Goal: Check status: Check status

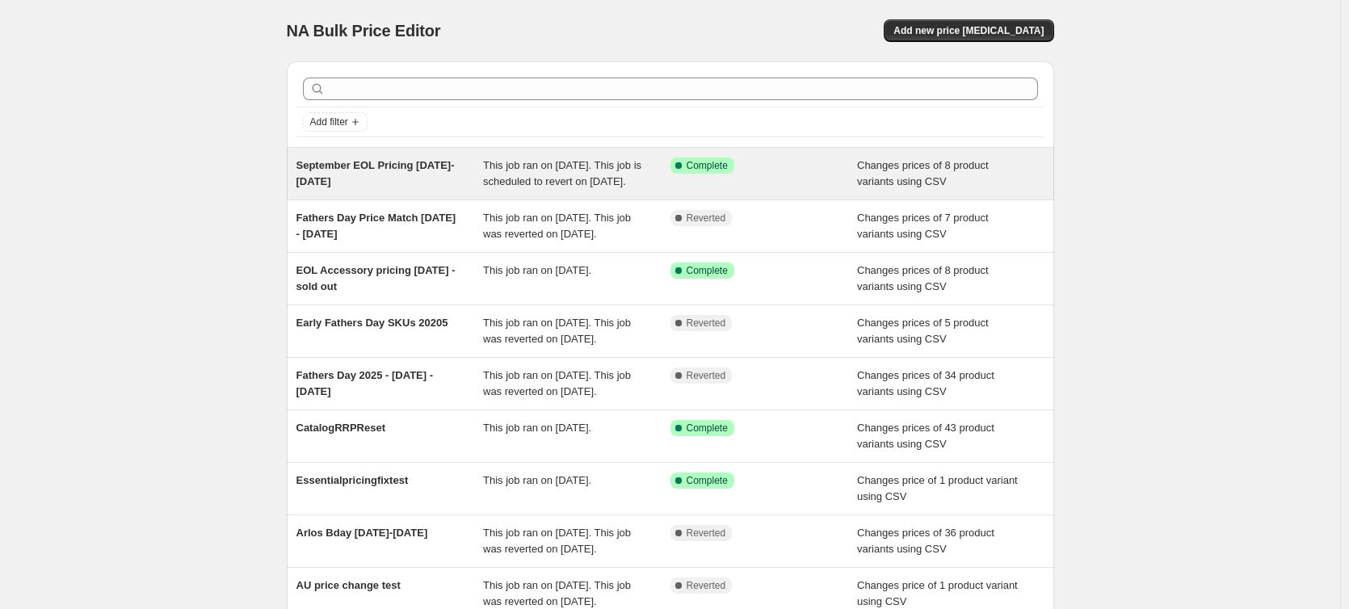
click at [406, 169] on span "September EOL Pricing [DATE]-[DATE]" at bounding box center [375, 173] width 158 height 28
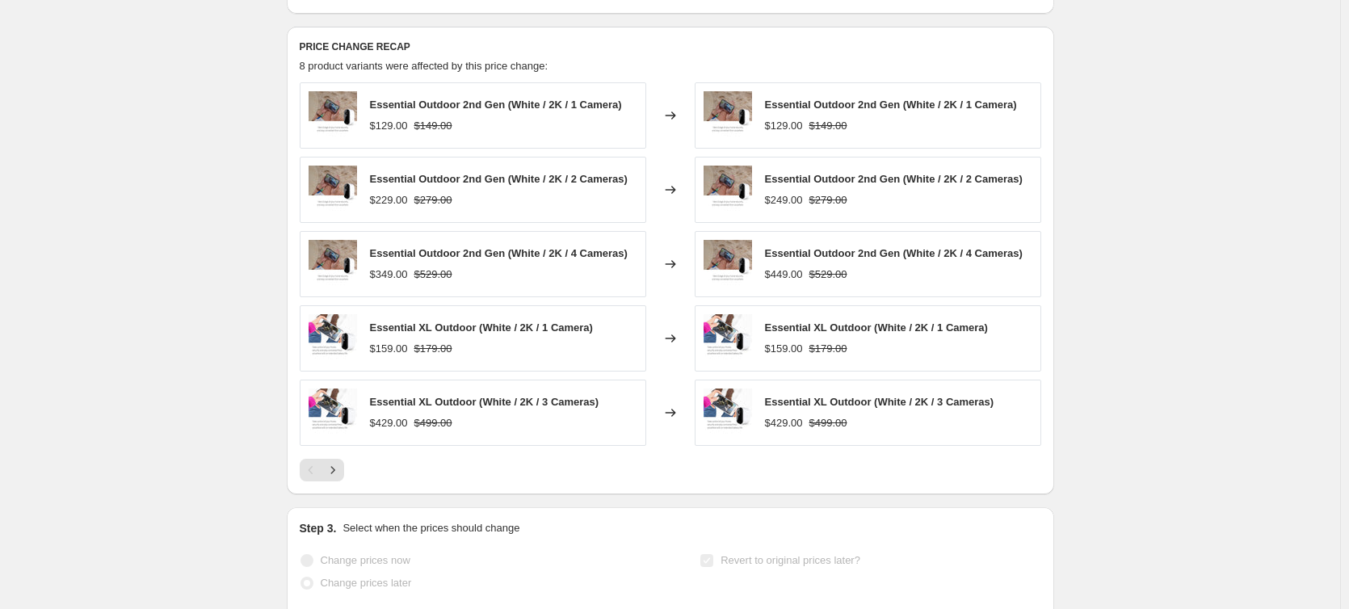
scroll to position [646, 0]
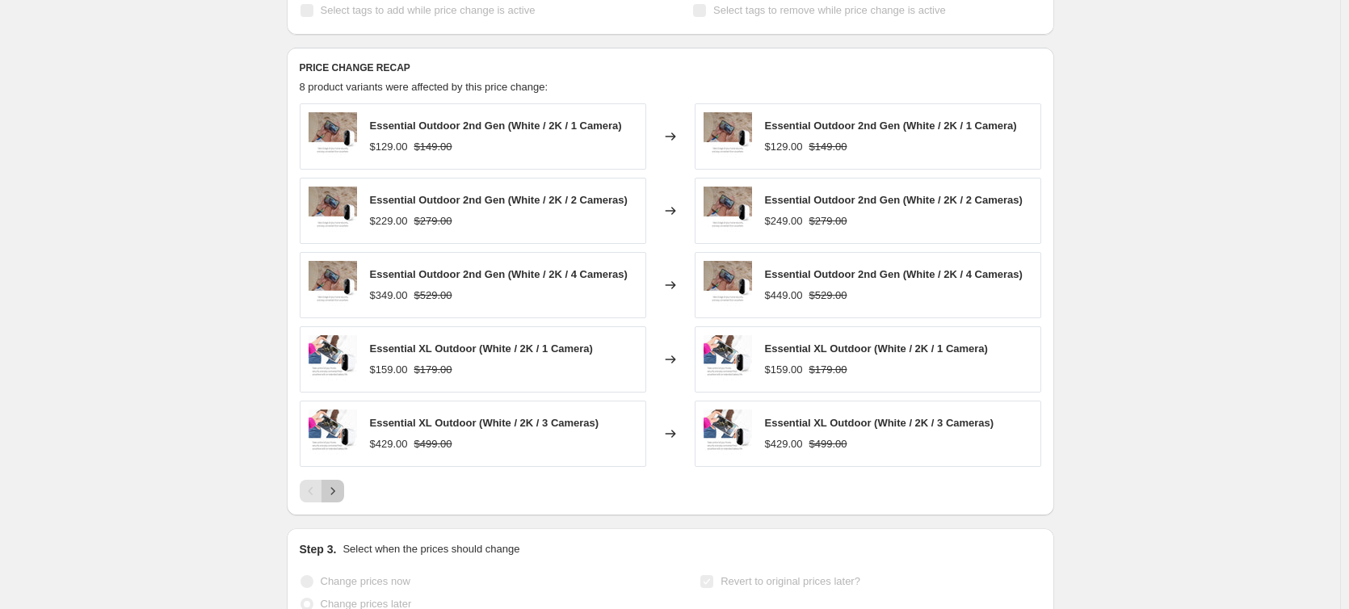
click at [341, 483] on icon "Next" at bounding box center [333, 491] width 16 height 16
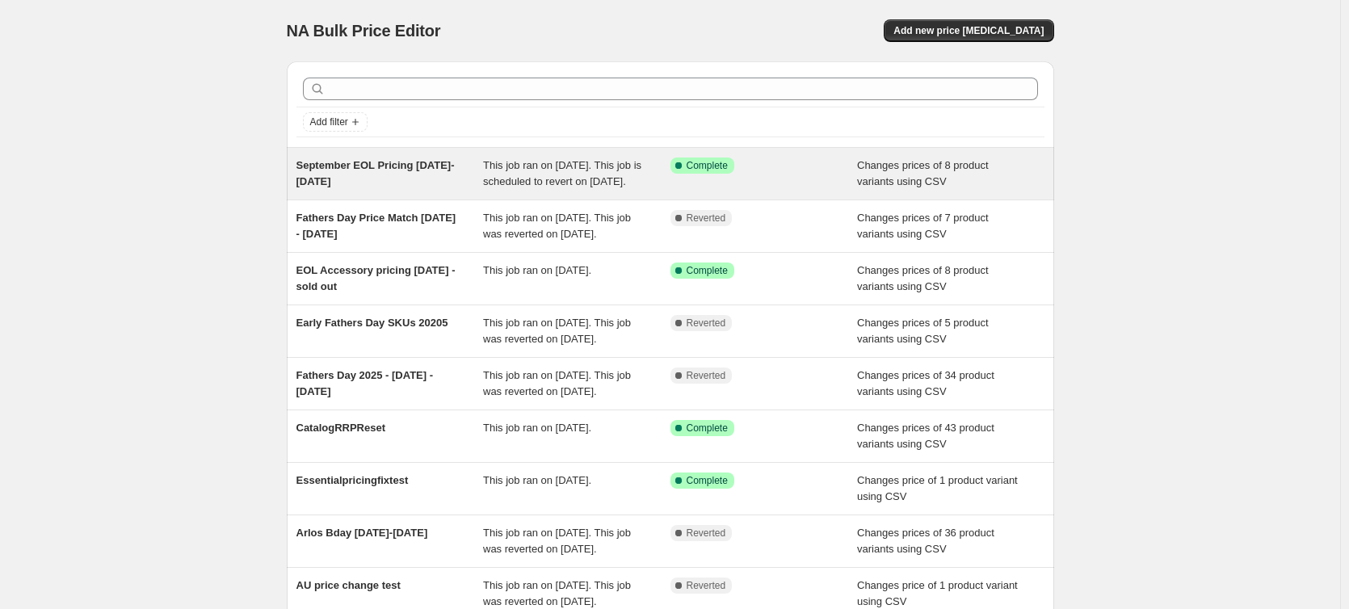
click at [338, 163] on span "September EOL Pricing [DATE]-[DATE]" at bounding box center [375, 173] width 158 height 28
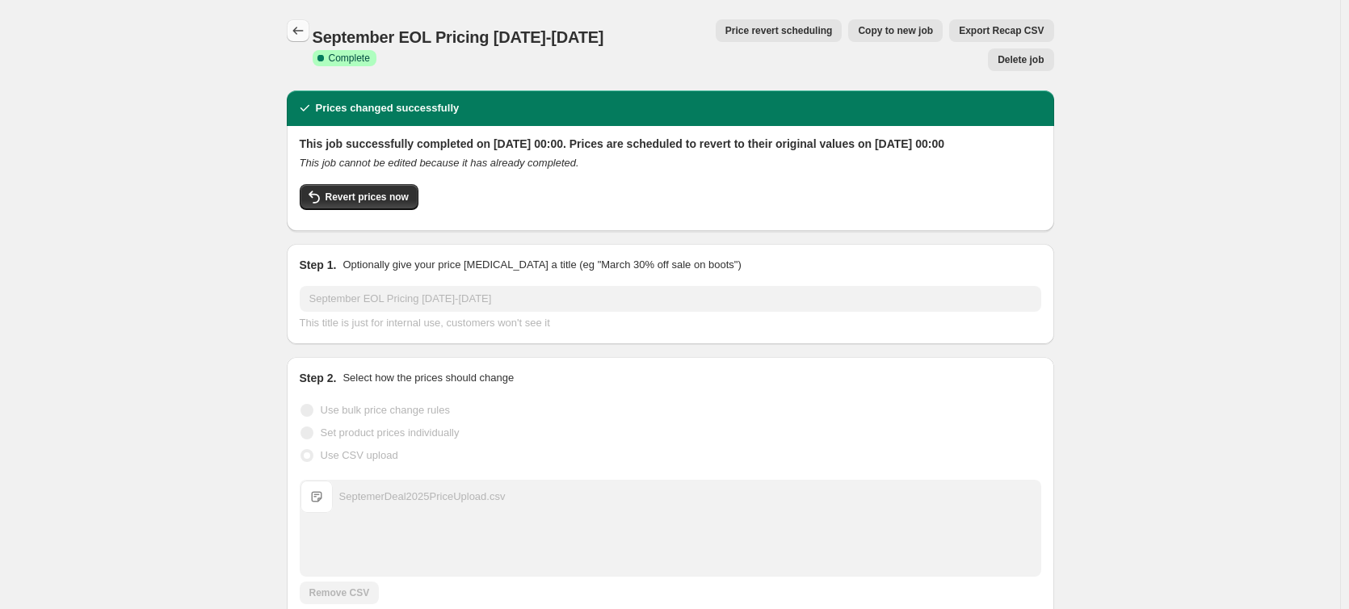
click at [299, 39] on button "Price change jobs" at bounding box center [298, 30] width 23 height 23
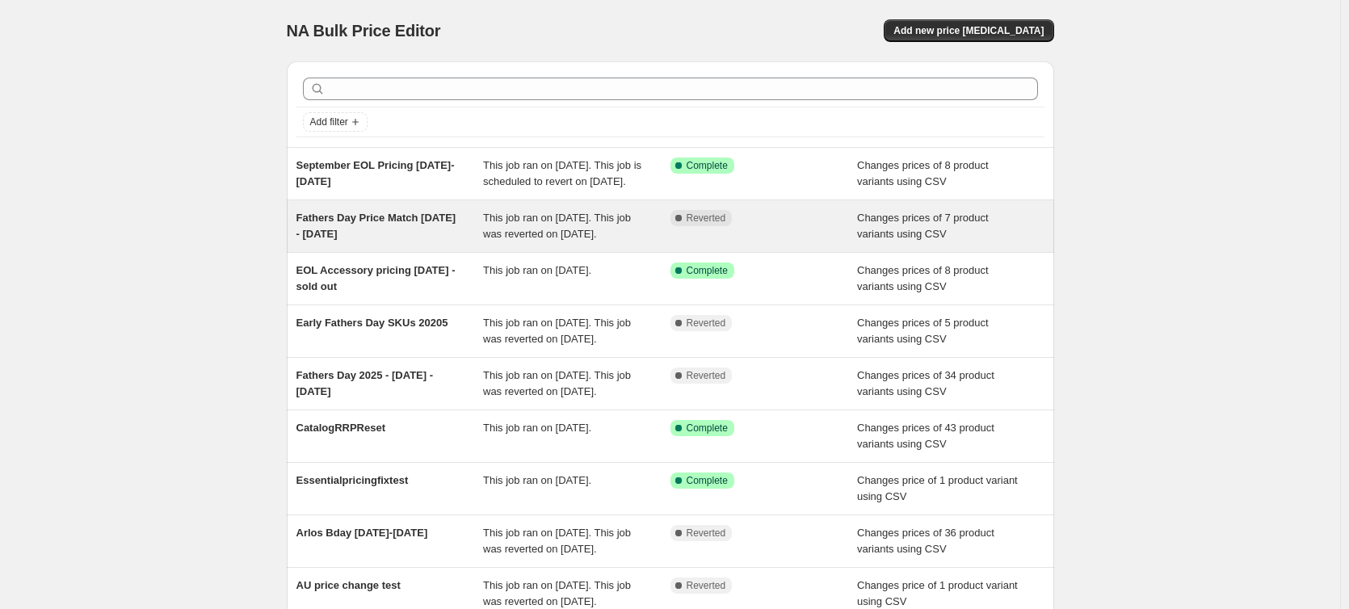
click at [392, 237] on span "Fathers Day Price Match [DATE] - [DATE]" at bounding box center [376, 226] width 160 height 28
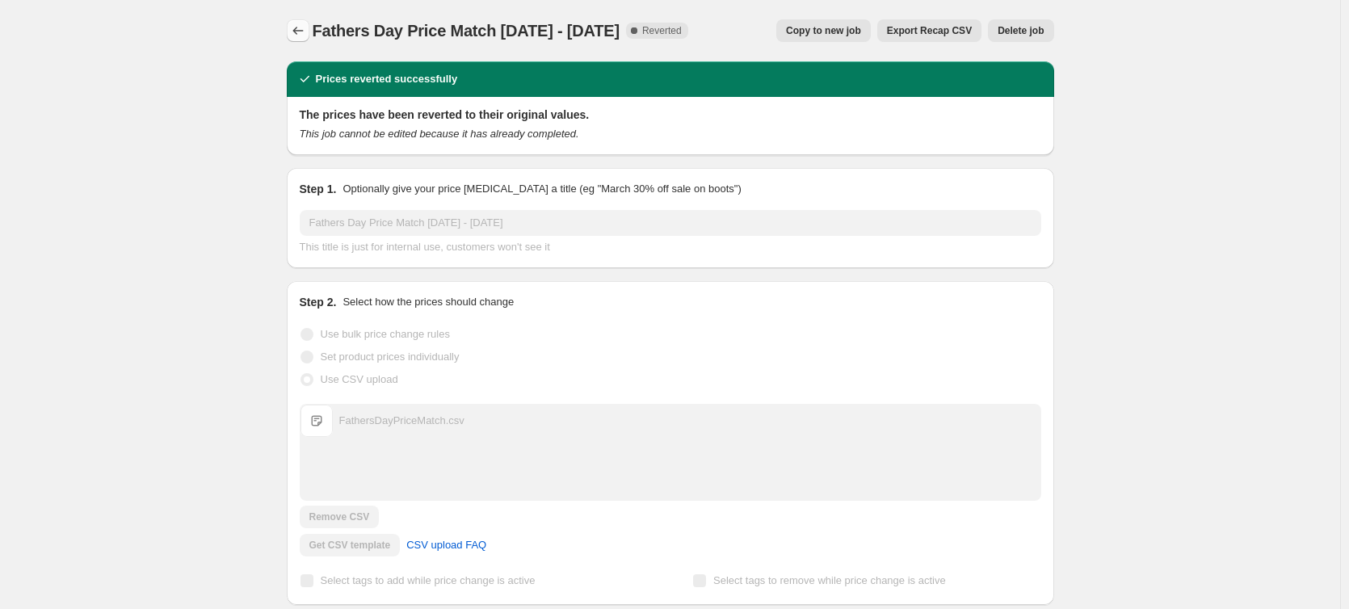
click at [306, 27] on icon "Price change jobs" at bounding box center [298, 31] width 16 height 16
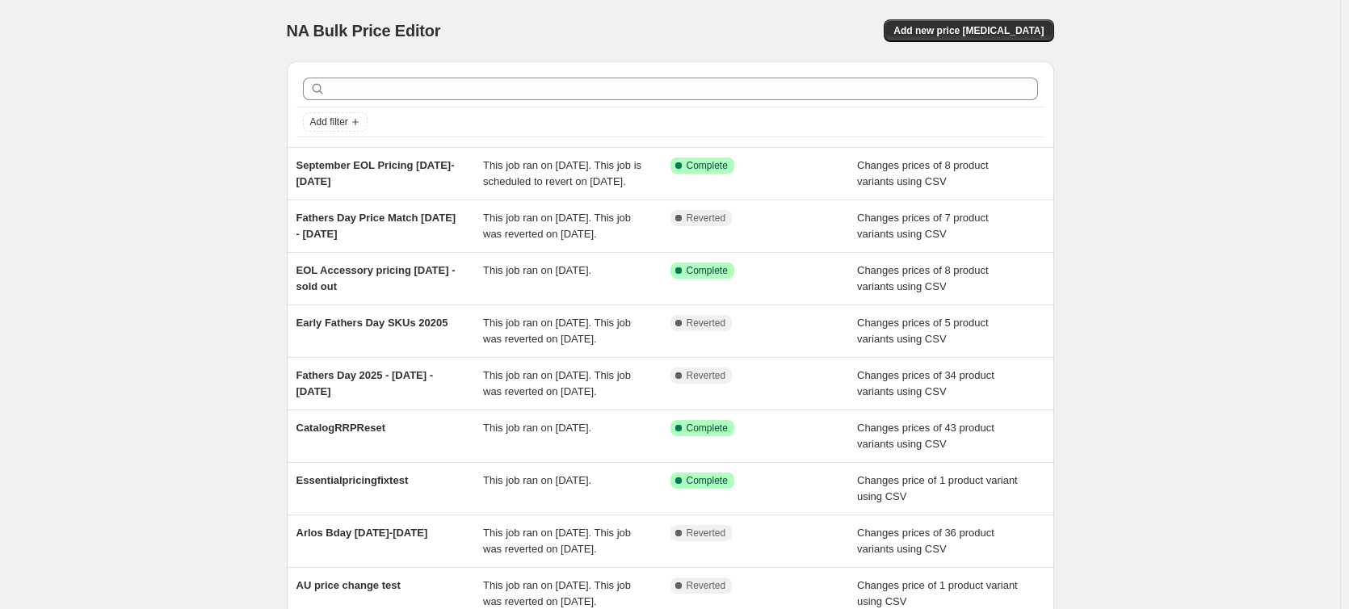
click at [1144, 207] on div "NA Bulk Price Editor. This page is ready NA Bulk Price Editor Add new price cha…" at bounding box center [670, 389] width 1340 height 779
